Goal: Transaction & Acquisition: Purchase product/service

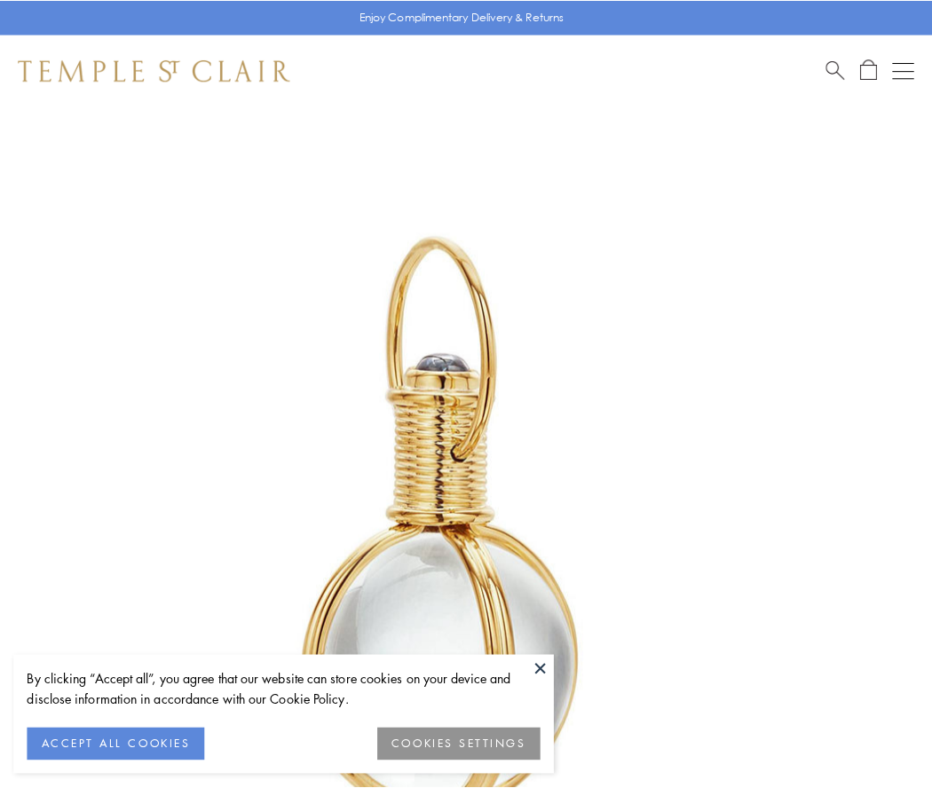
scroll to position [463, 0]
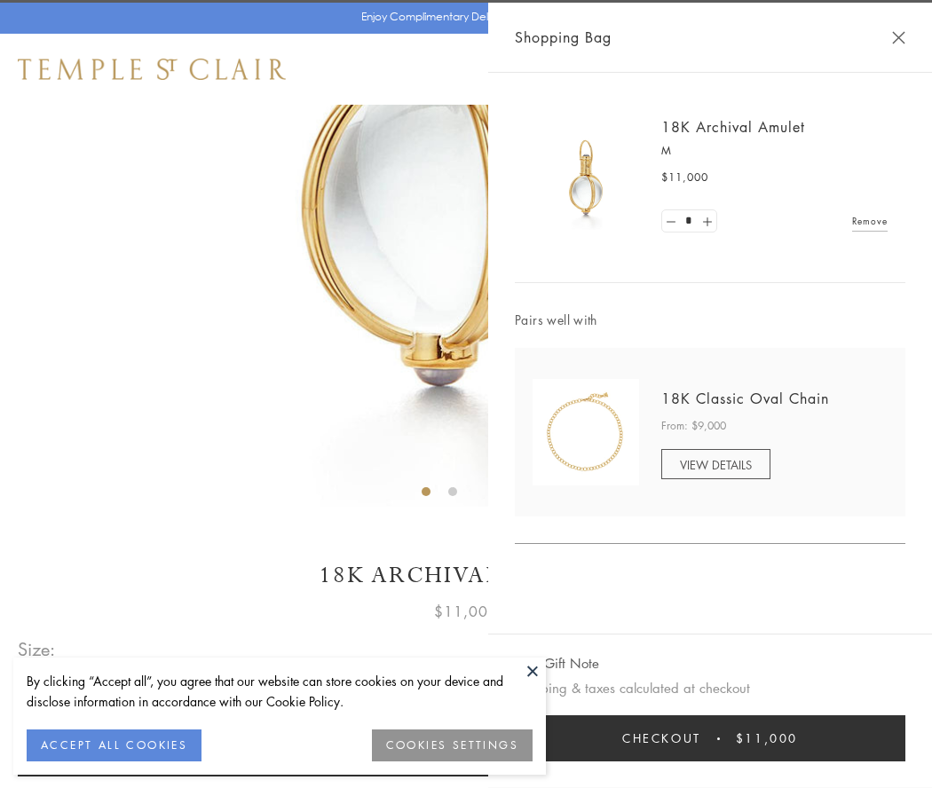
click at [710, 738] on button "Checkout $11,000" at bounding box center [710, 738] width 390 height 46
